Goal: Task Accomplishment & Management: Use online tool/utility

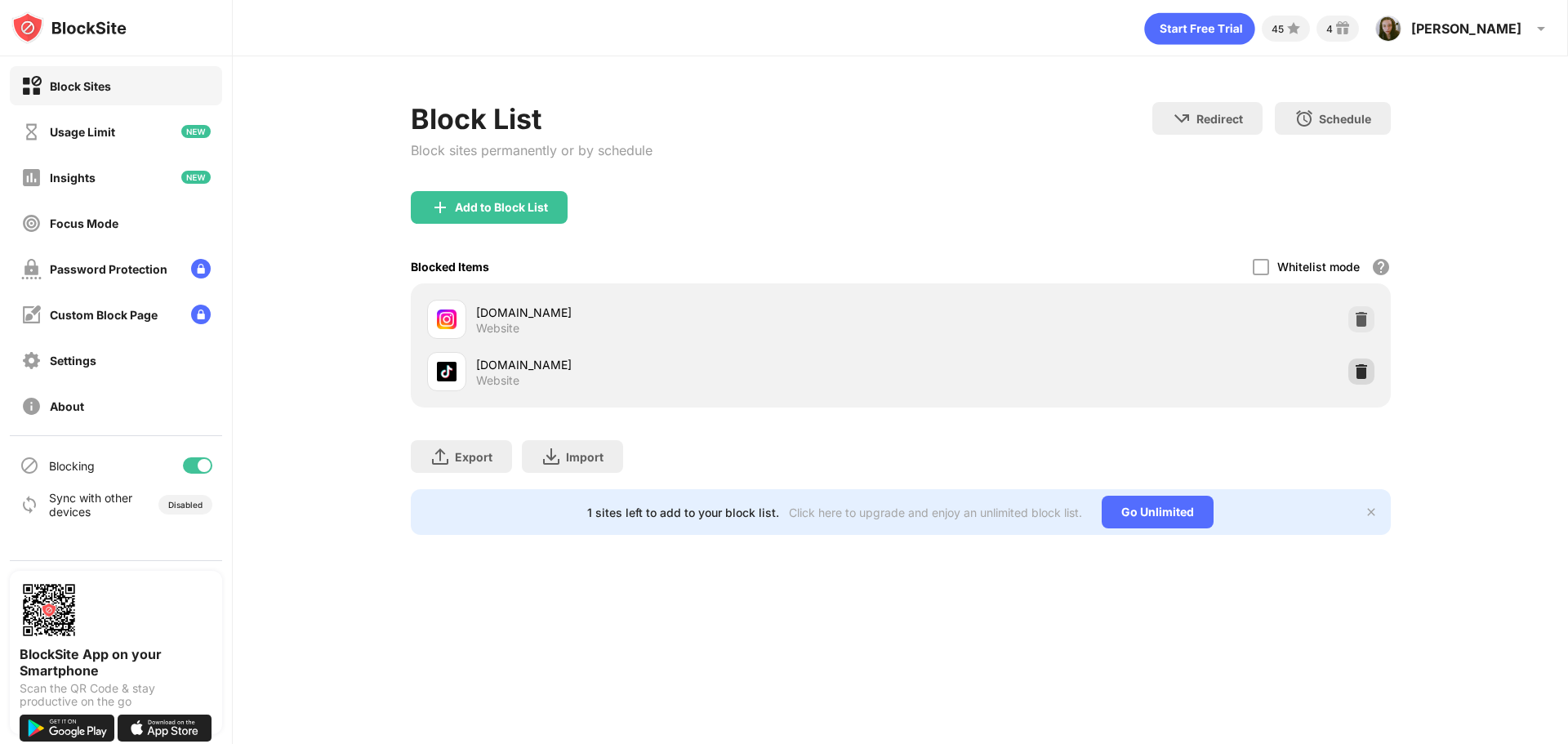
click at [645, 366] on div at bounding box center [1362, 372] width 26 height 26
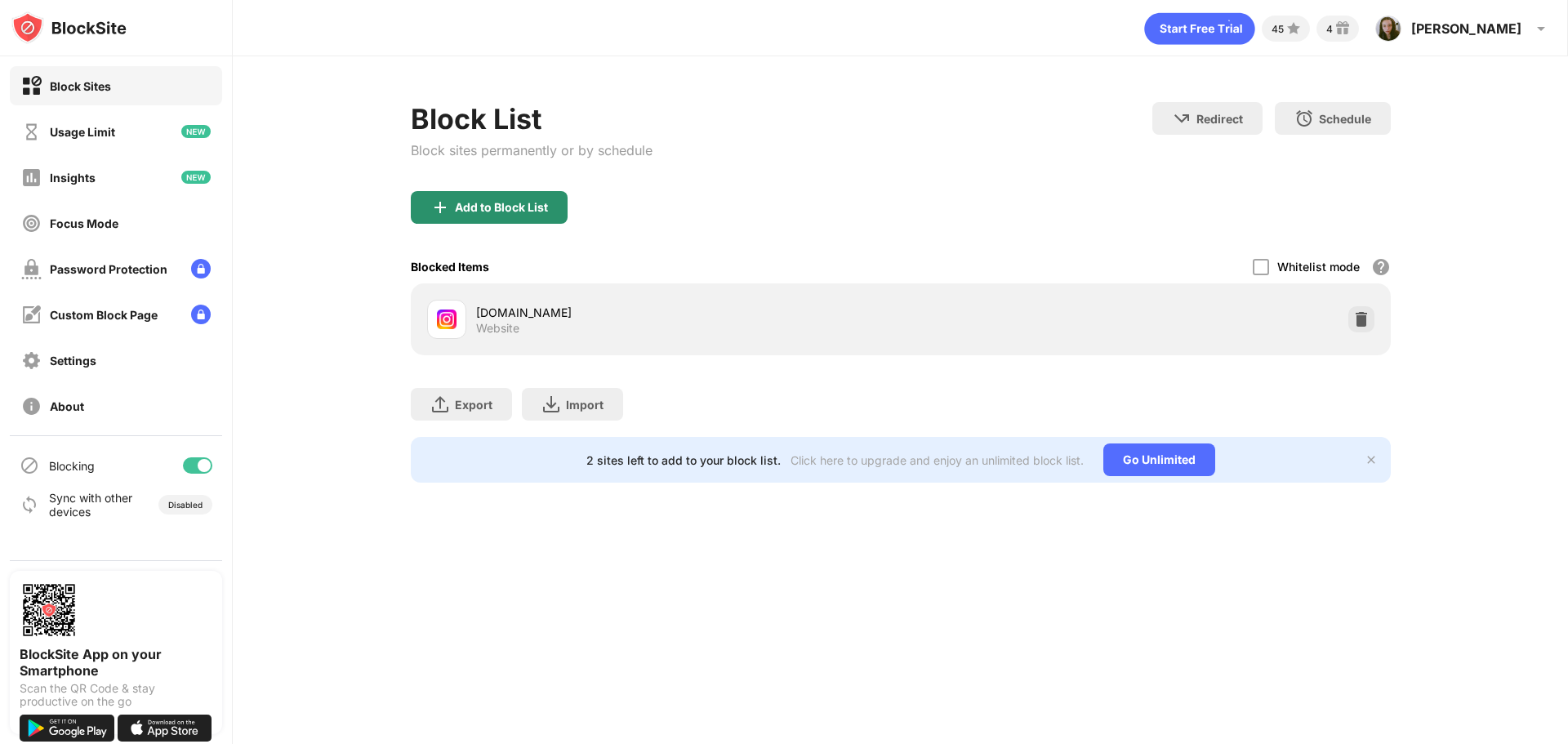
click at [479, 204] on div "Add to Block List" at bounding box center [501, 207] width 93 height 13
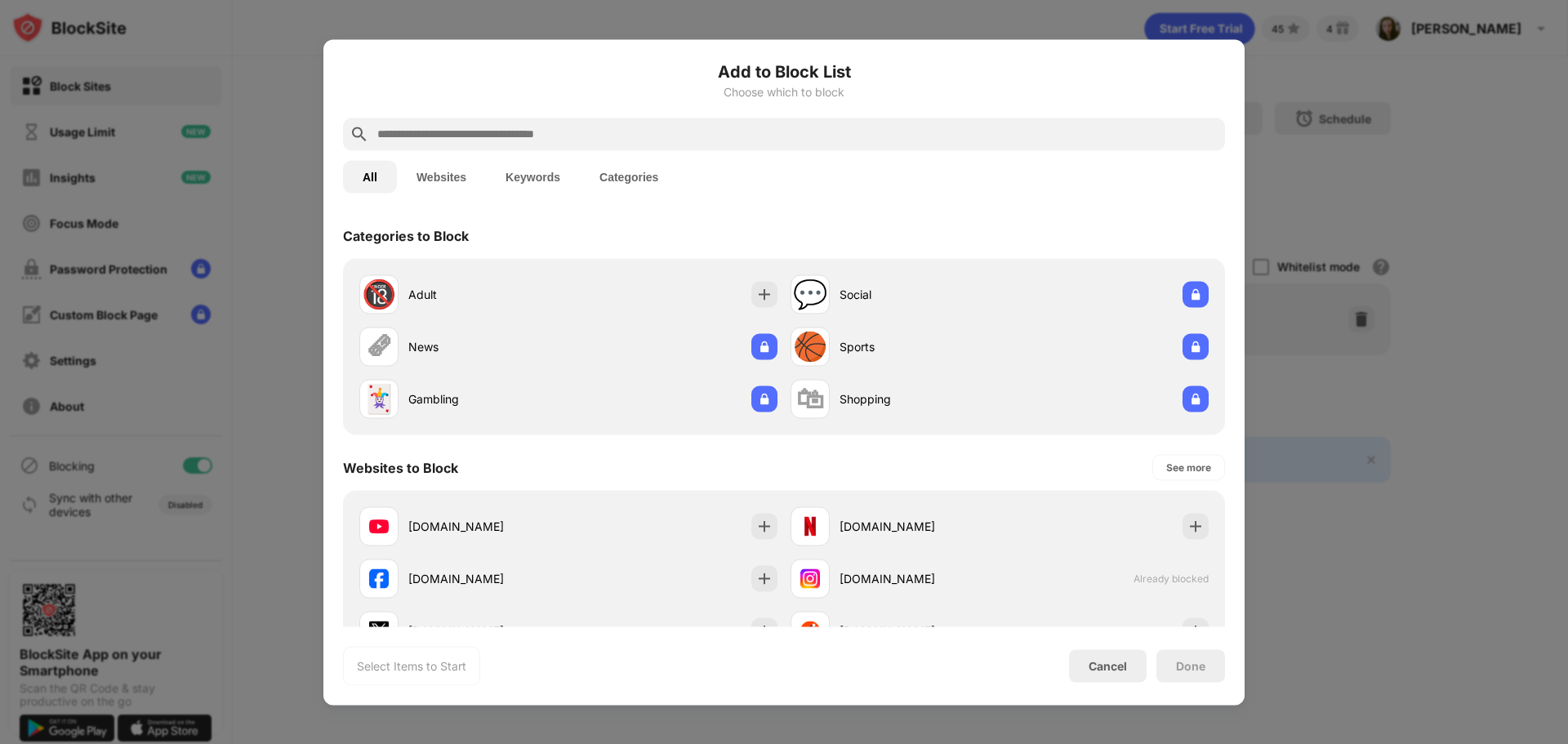
click at [480, 130] on input "text" at bounding box center [797, 134] width 843 height 20
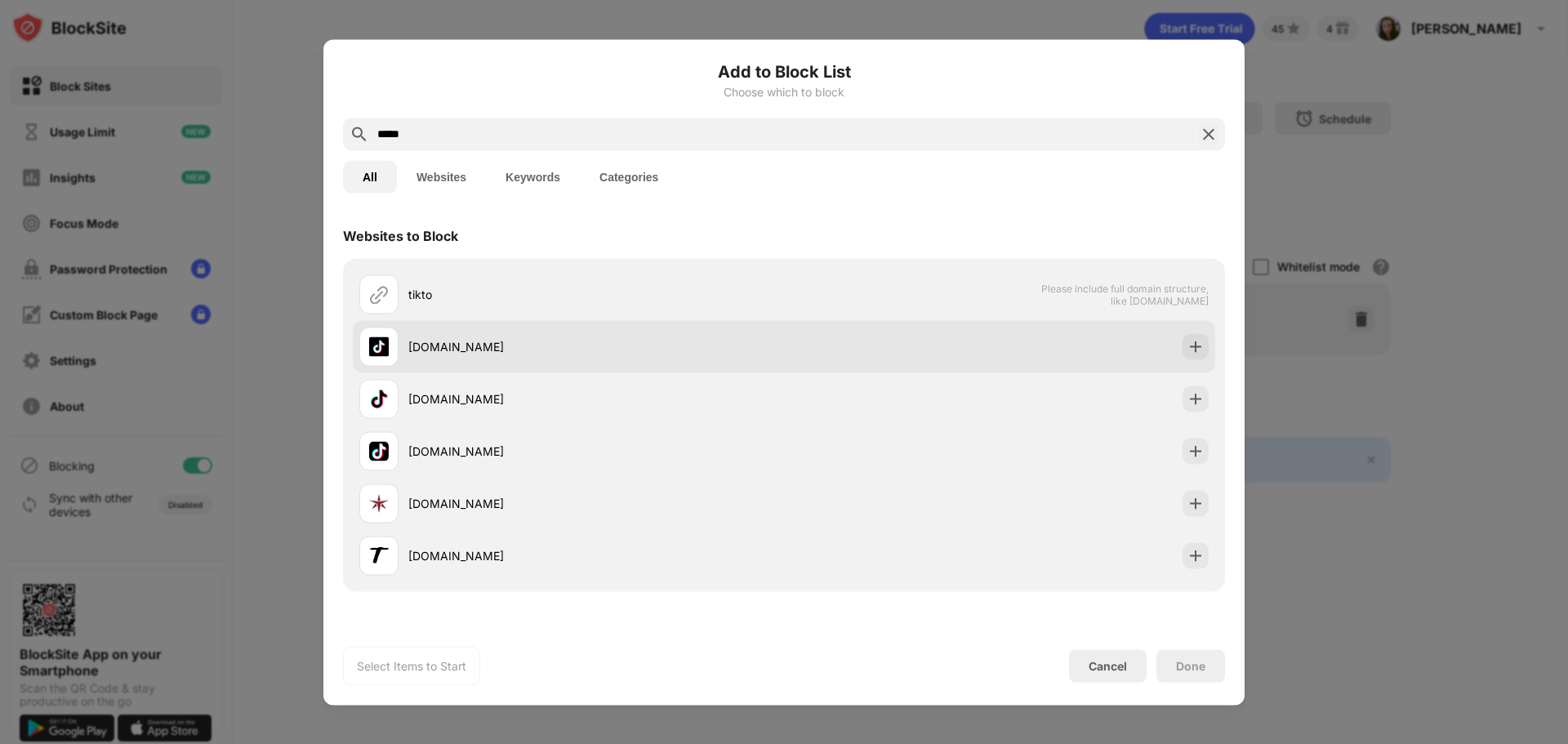
type input "*****"
click at [645, 350] on div "[DOMAIN_NAME]" at bounding box center [783, 346] width 862 height 52
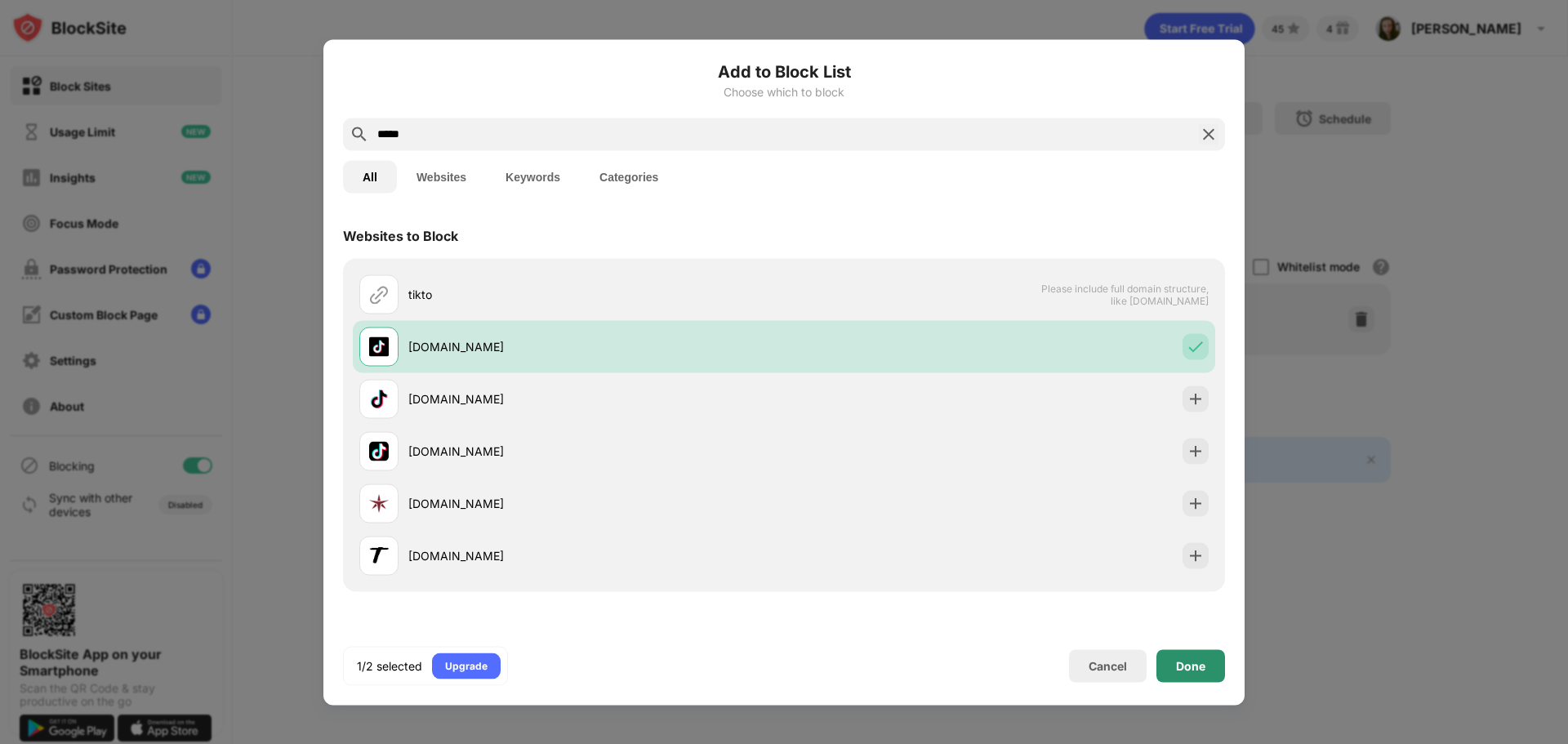
click at [645, 651] on div "Done" at bounding box center [1190, 666] width 69 height 33
